Goal: Task Accomplishment & Management: Manage account settings

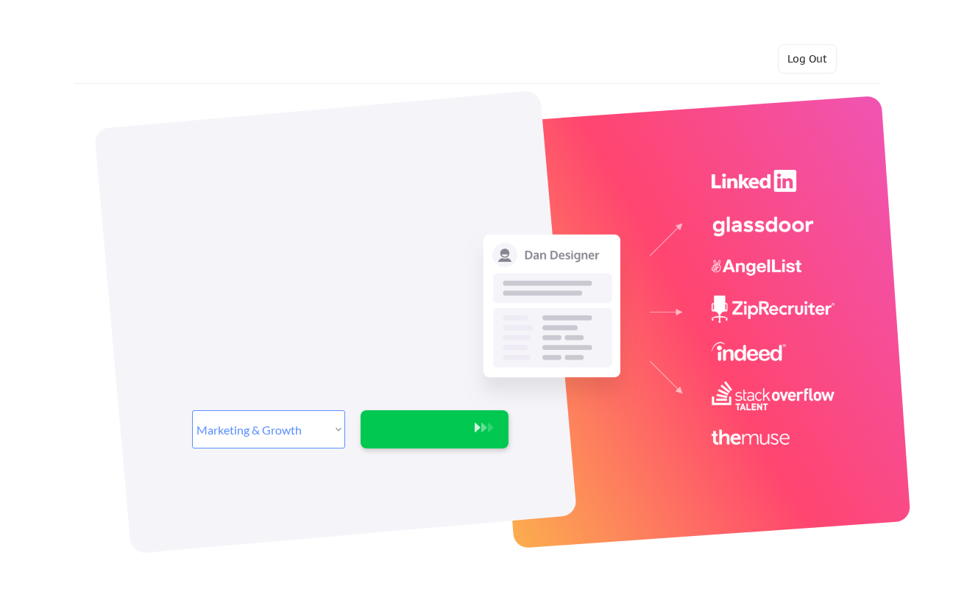
select select ""marketing___comms""
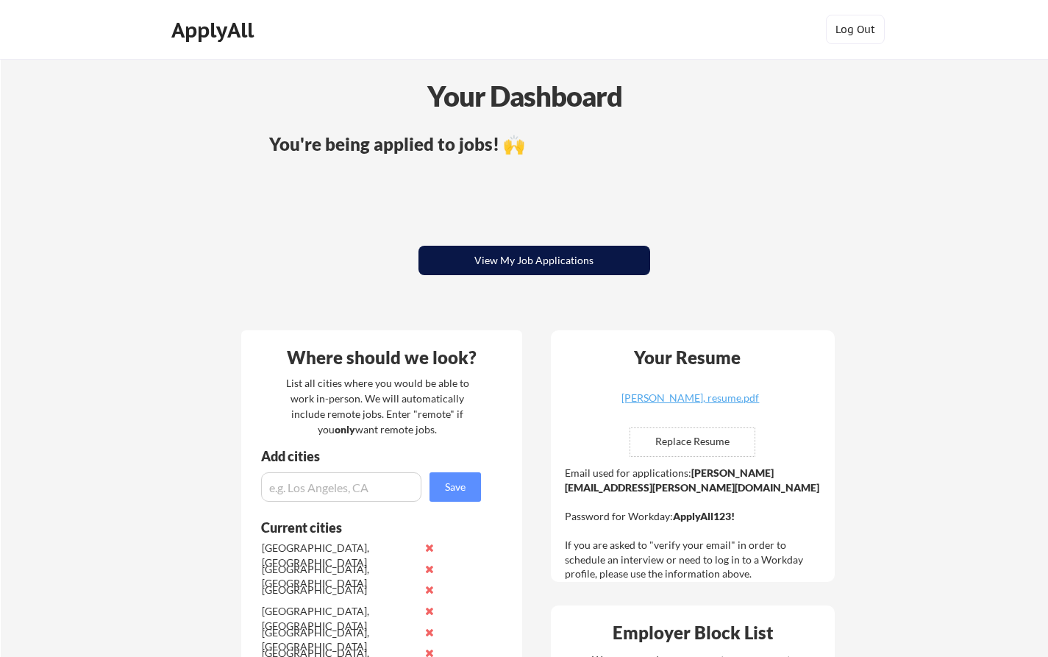
click at [533, 253] on button "View My Job Applications" at bounding box center [535, 260] width 232 height 29
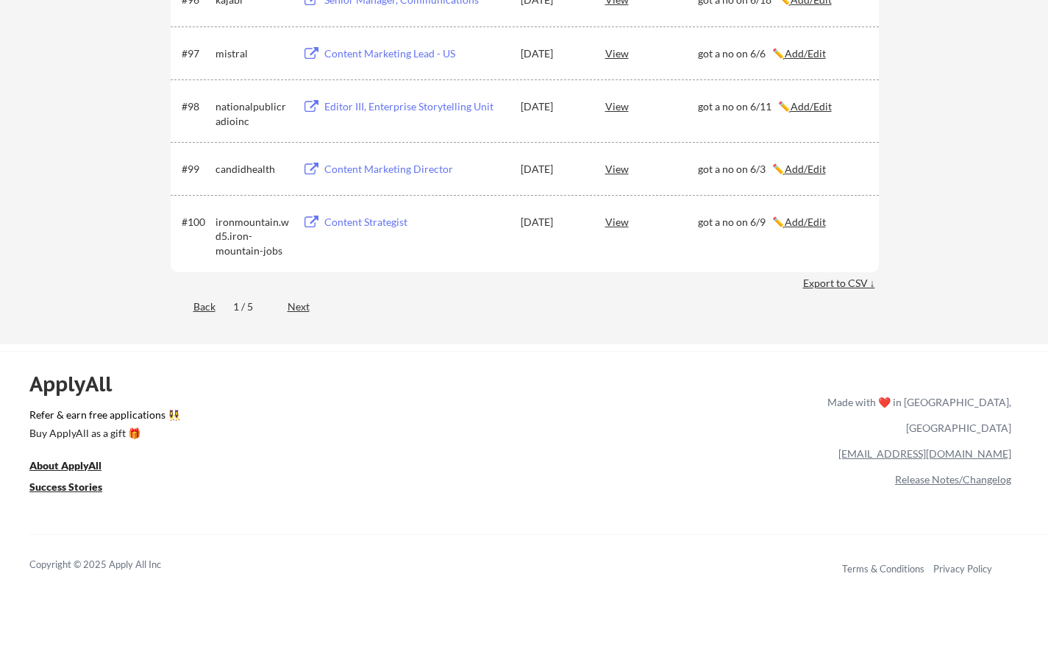
scroll to position [5825, 0]
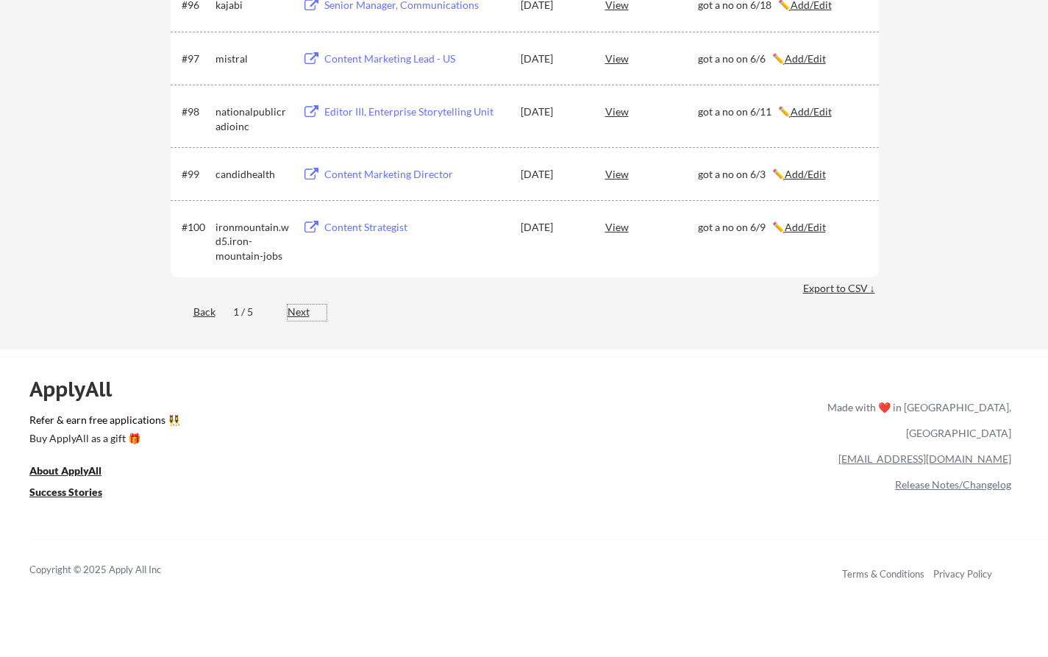
click at [293, 310] on div "Next" at bounding box center [307, 312] width 39 height 15
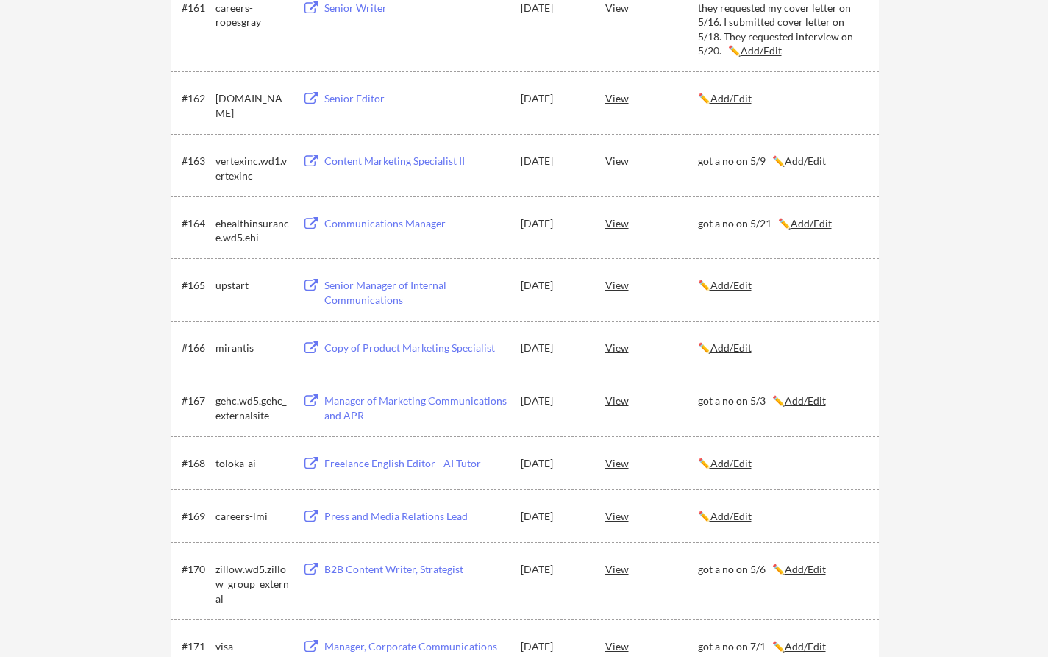
scroll to position [1860, 0]
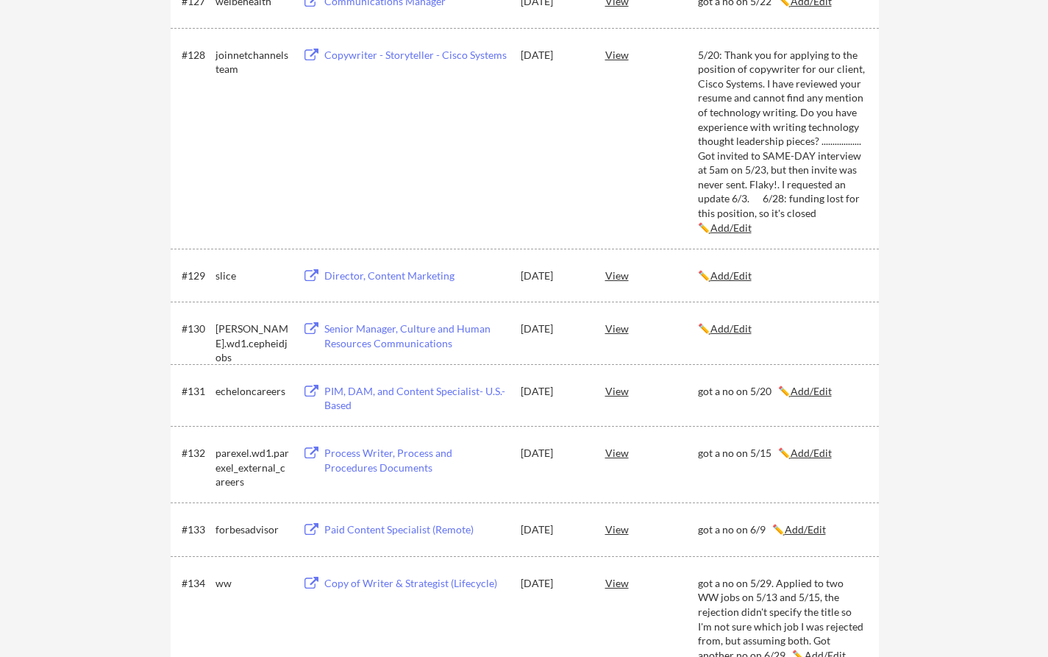
click at [735, 326] on u "Add/Edit" at bounding box center [731, 328] width 41 height 13
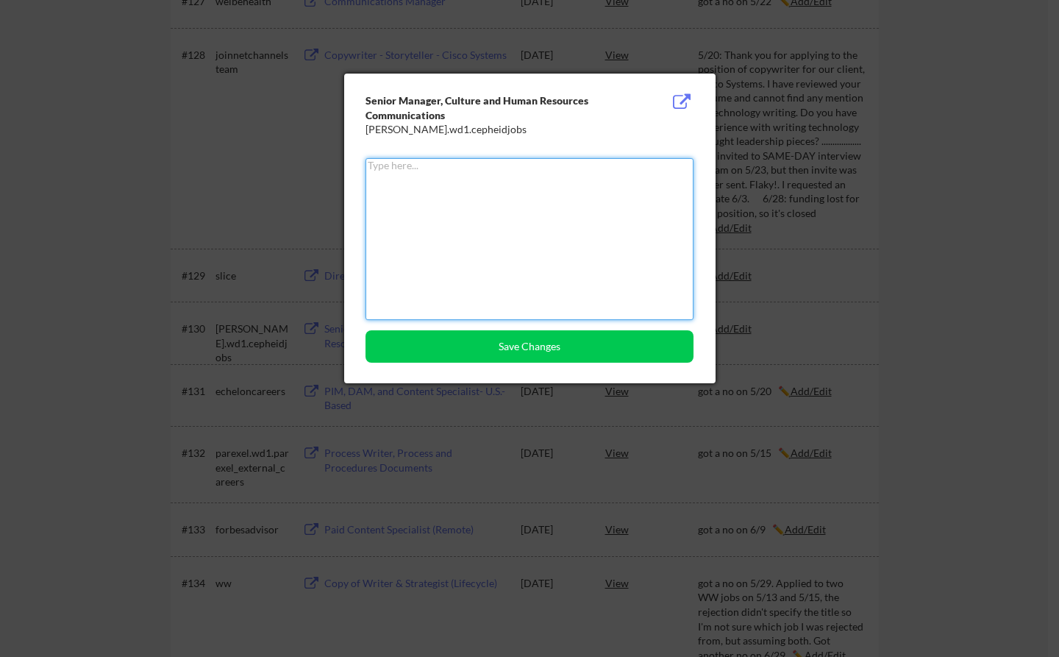
click at [483, 218] on textarea at bounding box center [530, 239] width 328 height 162
paste textarea "got a no on 8/15, again on 8/17"
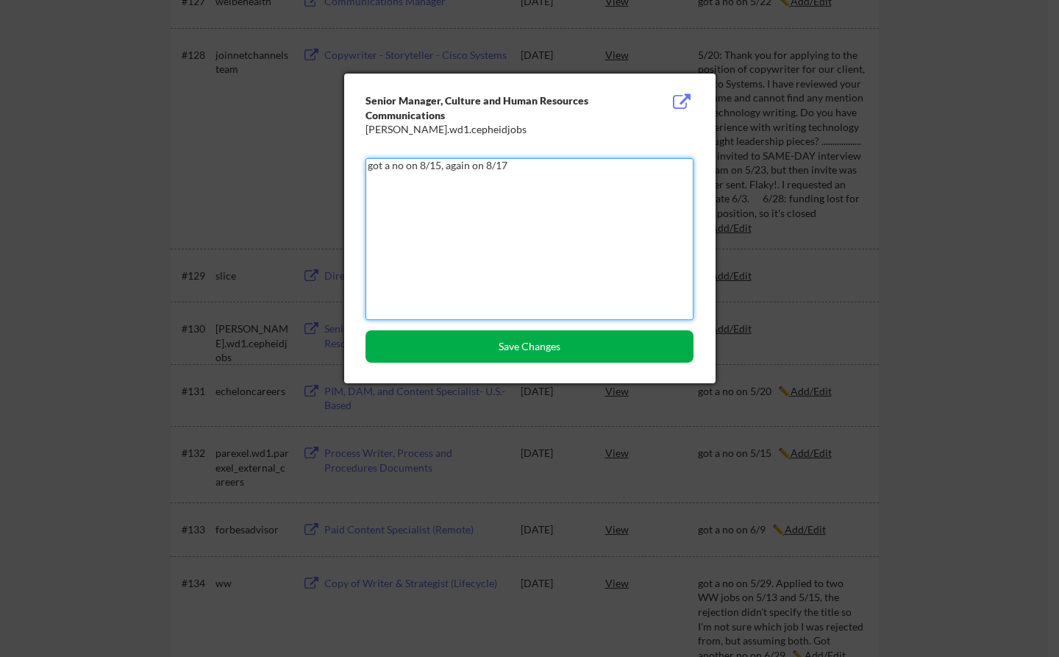
type textarea "got a no on 8/15, again on 8/17"
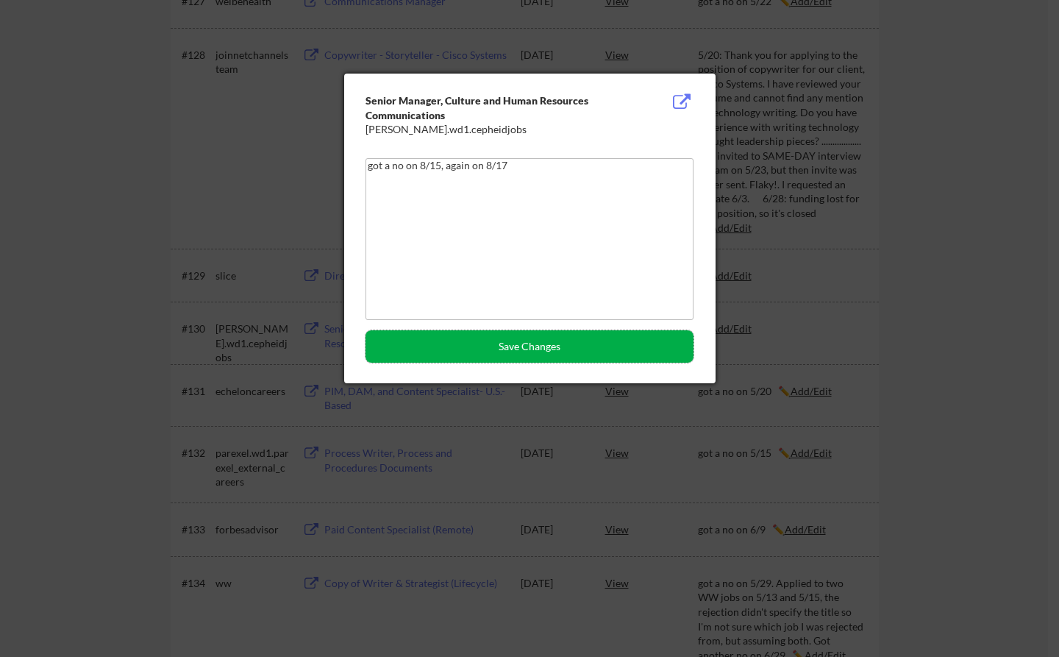
click at [494, 348] on button "Save Changes" at bounding box center [530, 346] width 328 height 32
